Goal: Transaction & Acquisition: Purchase product/service

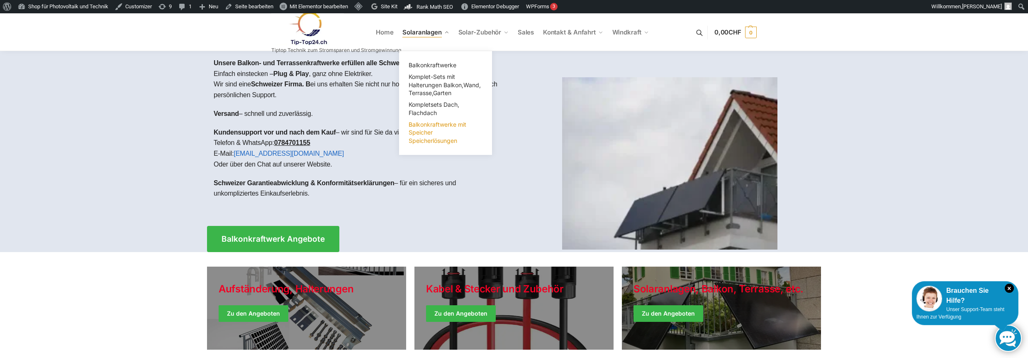
click at [418, 129] on span "Balkonkraftwerke mit Speicher Speicherlösungen" at bounding box center [438, 132] width 58 height 23
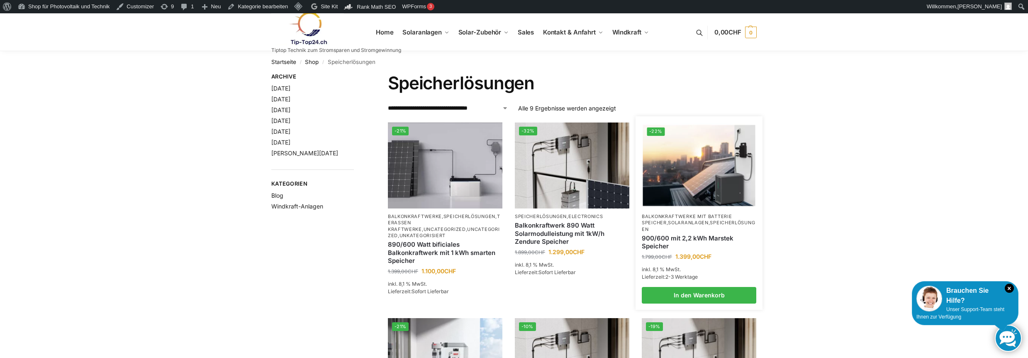
click at [677, 232] on div "900/600 mit 2,2 kWh Marstek Speicher" at bounding box center [699, 241] width 114 height 19
click at [685, 221] on link "Solaranlagen" at bounding box center [688, 222] width 40 height 6
click at [677, 241] on link "900/600 mit 2,2 kWh Marstek Speicher" at bounding box center [699, 242] width 114 height 16
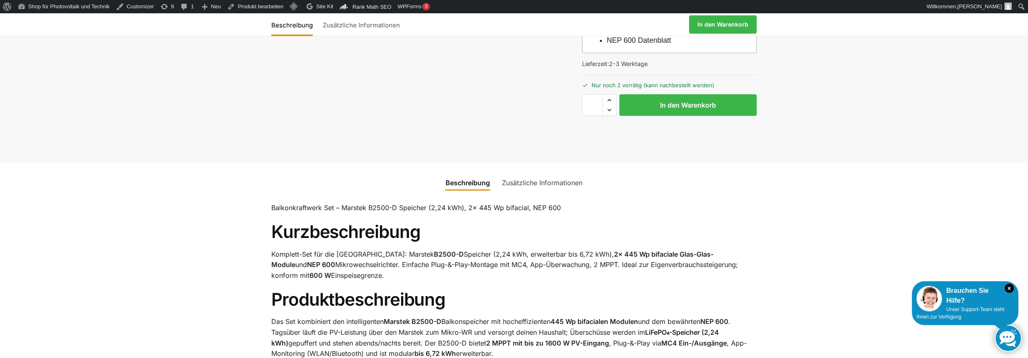
scroll to position [426, 0]
